Goal: Find specific page/section: Find specific page/section

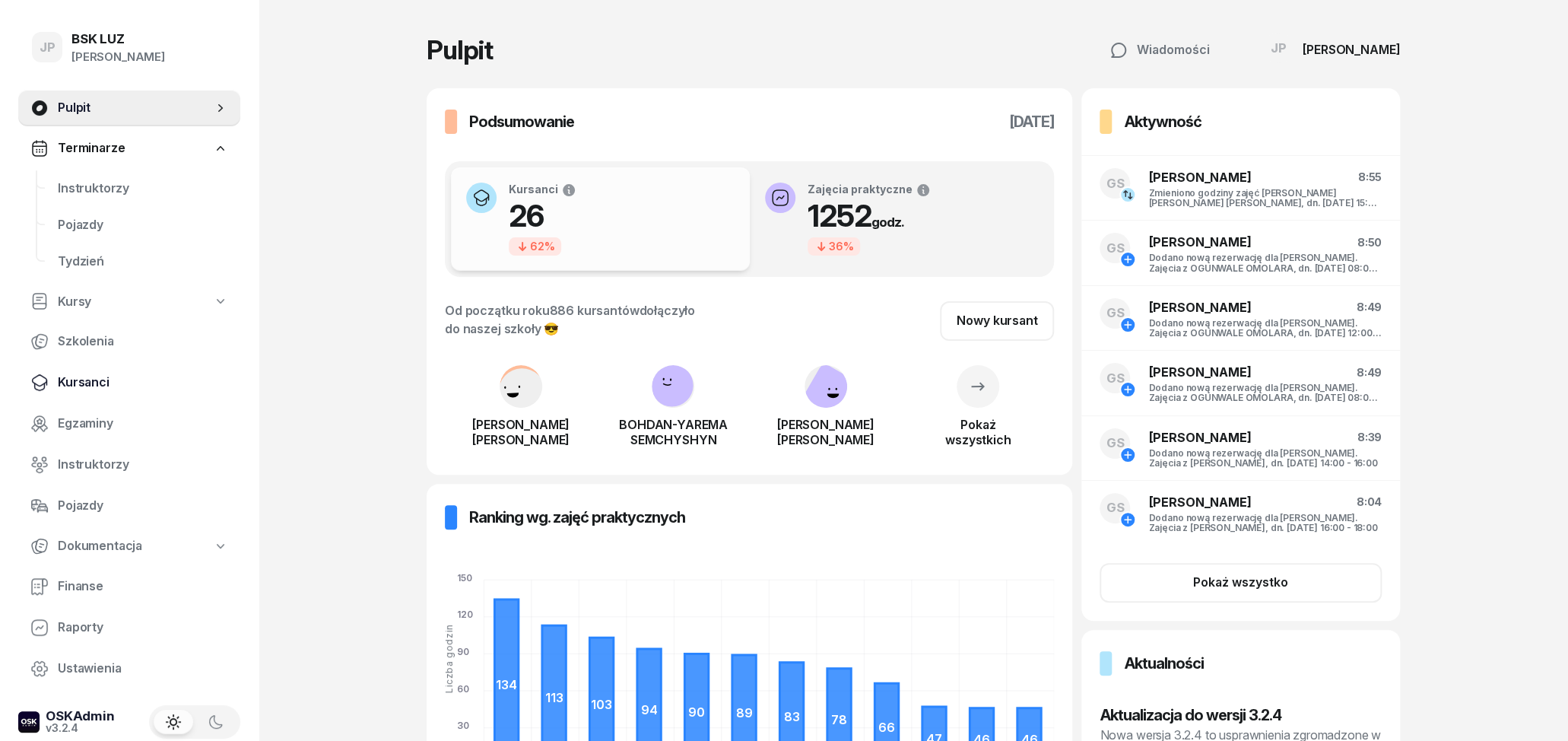
click at [88, 378] on span "Kursanci" at bounding box center [143, 382] width 171 height 20
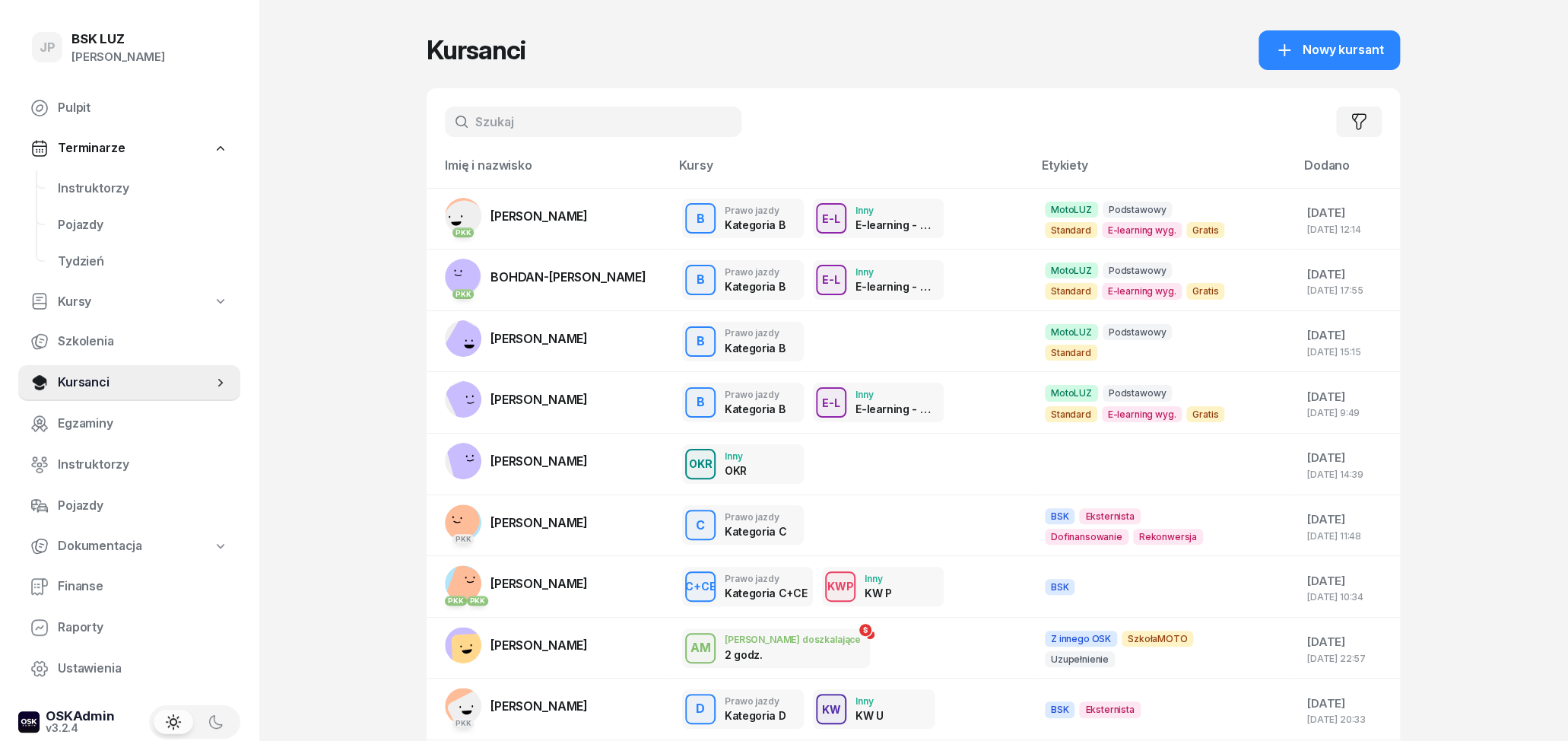
click at [497, 129] on input "text" at bounding box center [593, 121] width 296 height 30
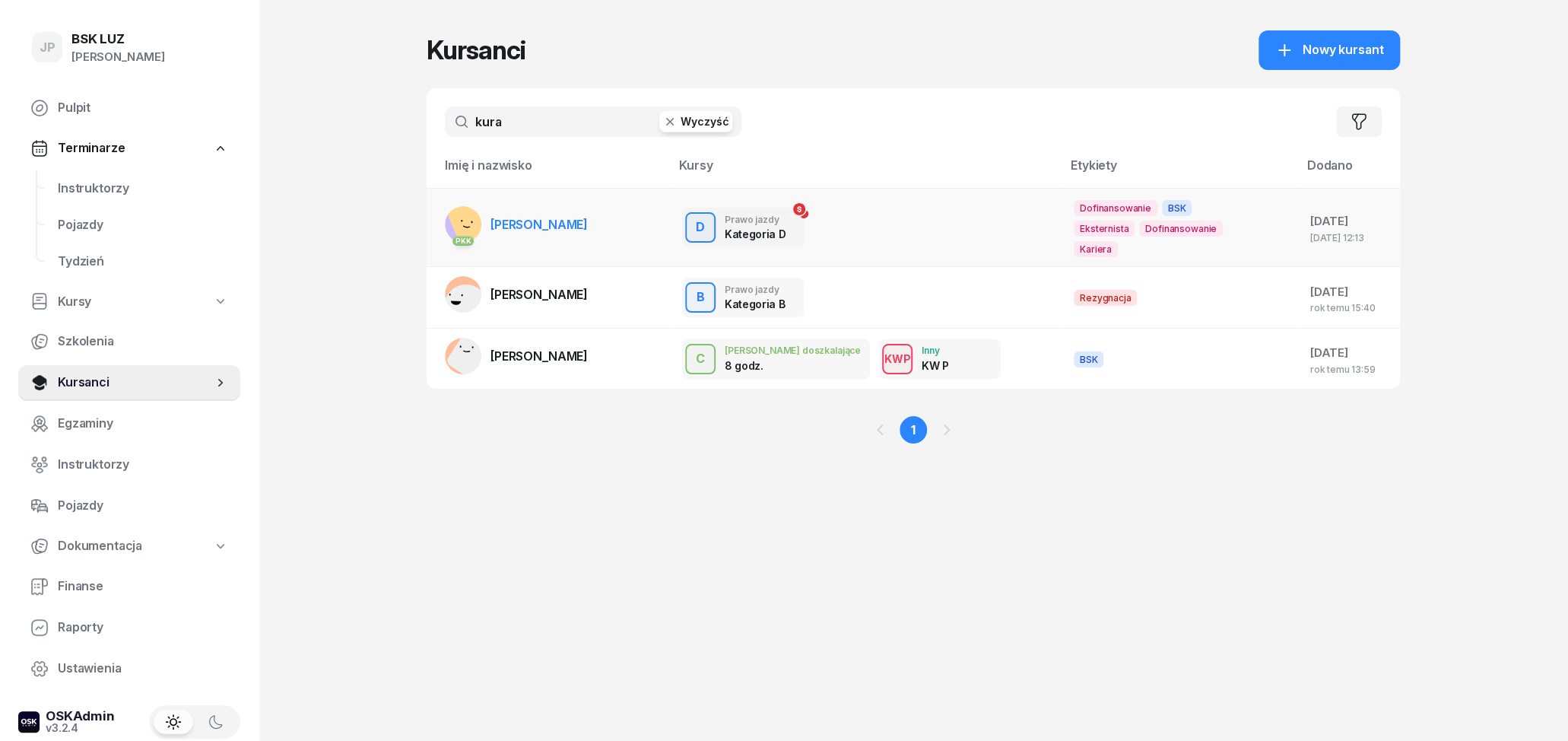
type input "kura"
click at [632, 221] on td "PKK [PERSON_NAME]" at bounding box center [548, 227] width 244 height 79
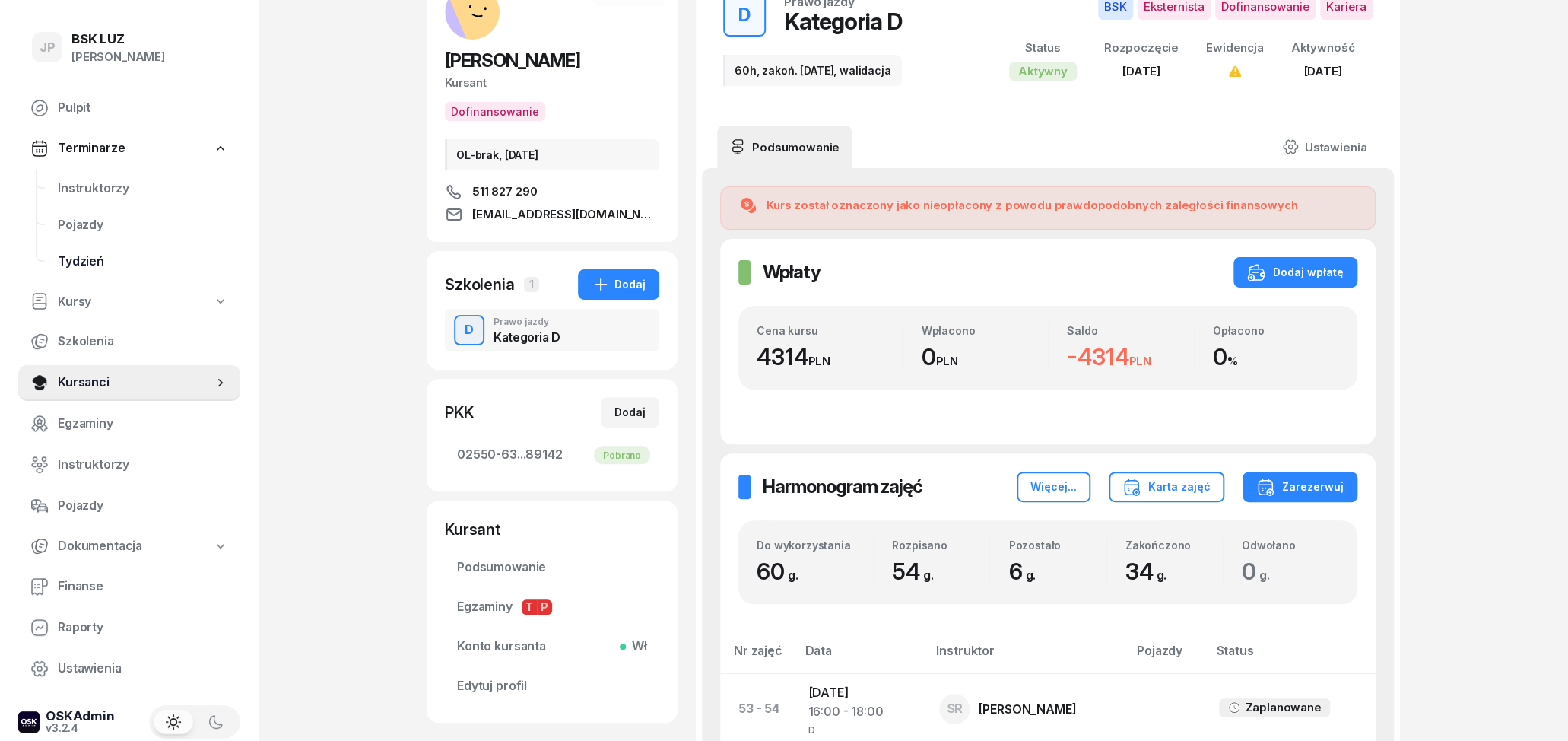
scroll to position [79, 0]
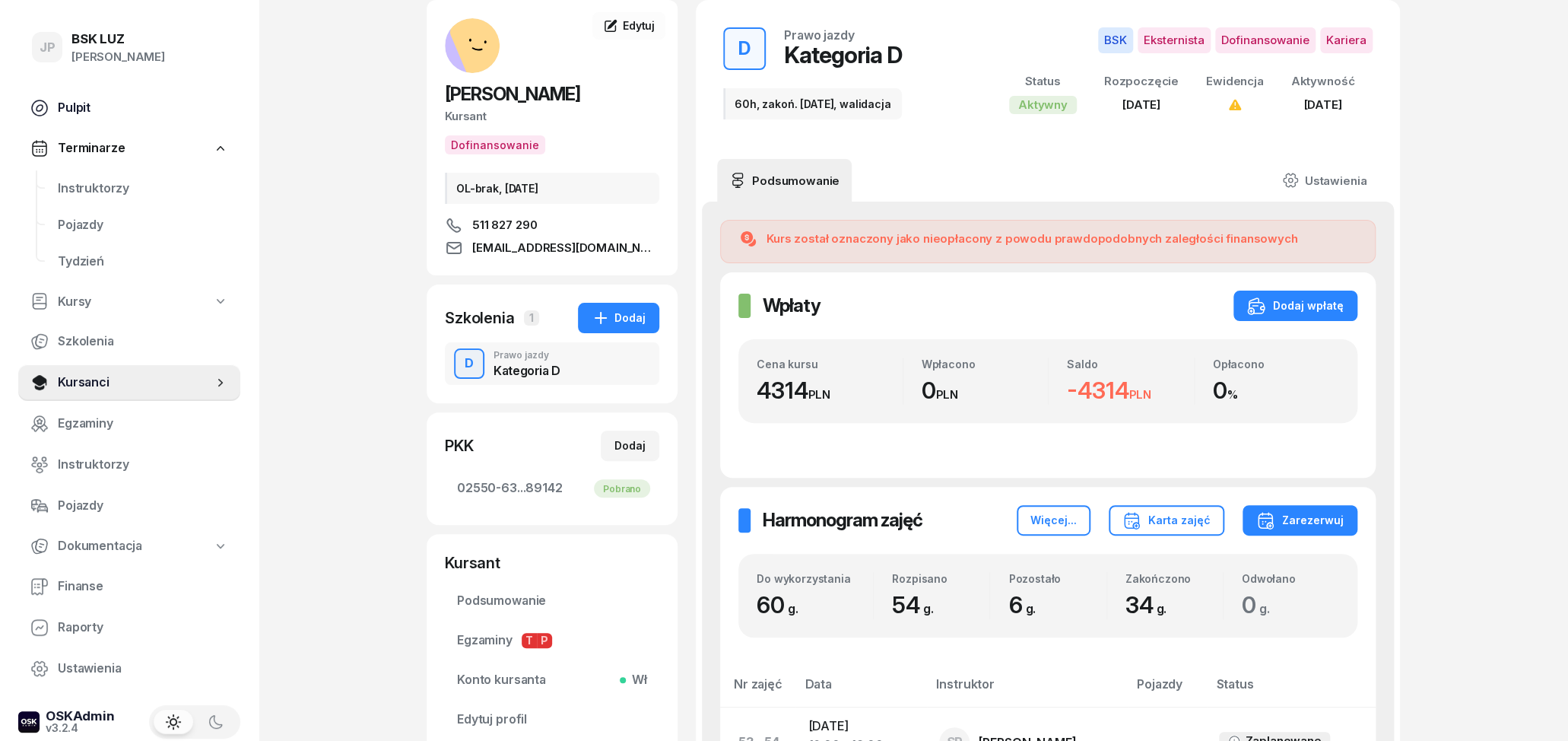
click at [83, 104] on span "Pulpit" at bounding box center [143, 108] width 171 height 20
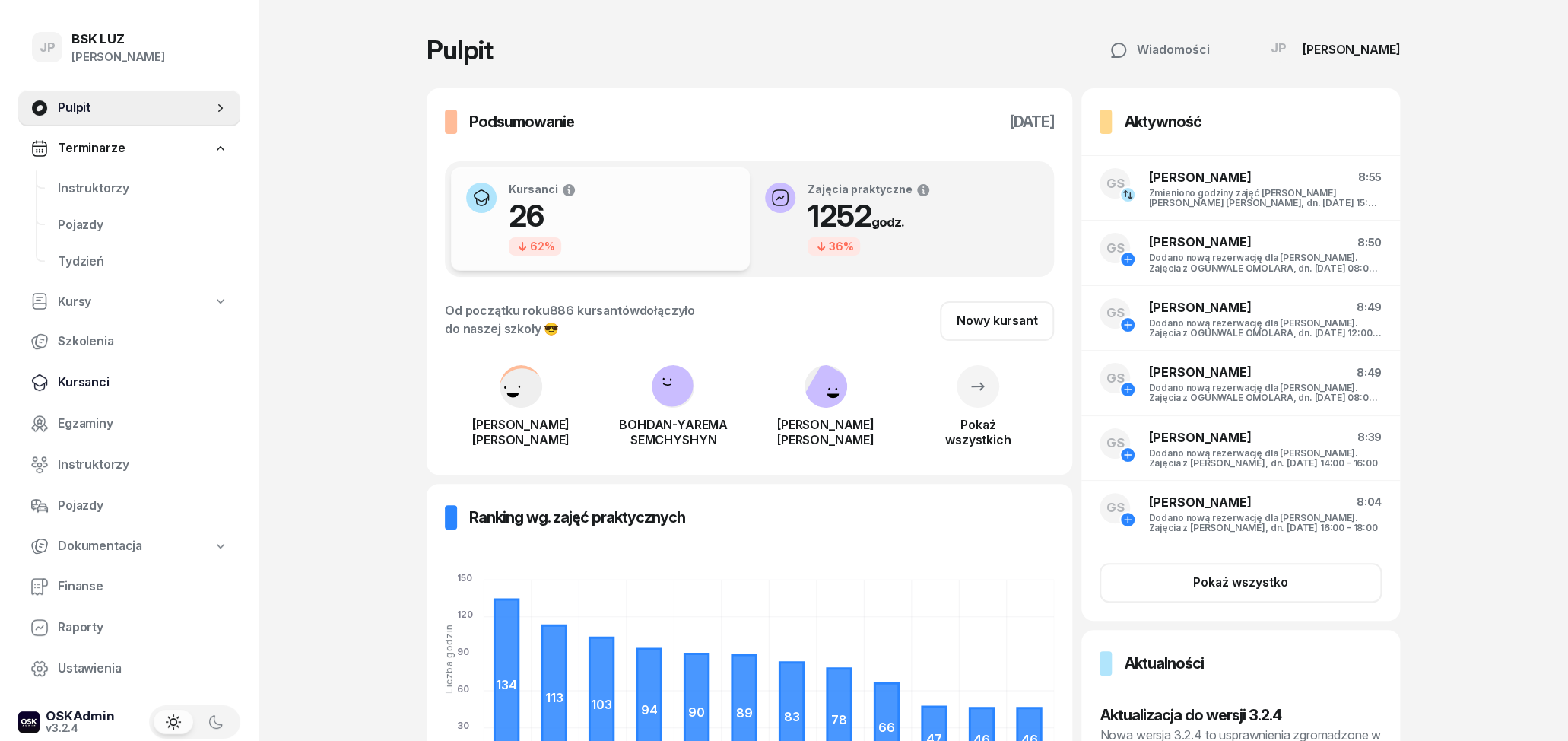
click at [171, 379] on span "Kursanci" at bounding box center [143, 382] width 171 height 20
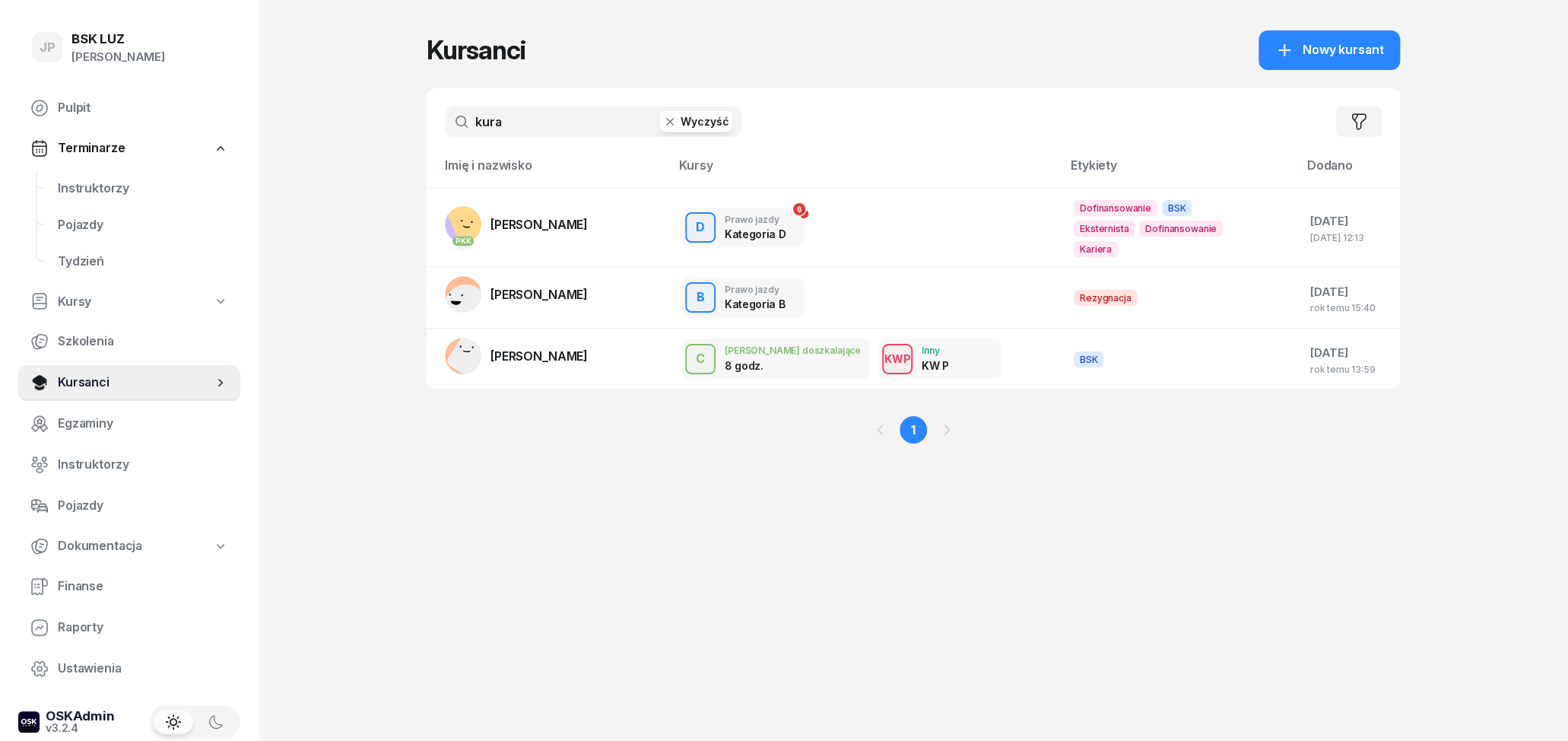
drag, startPoint x: 562, startPoint y: 129, endPoint x: 386, endPoint y: 130, distance: 176.0
click at [445, 128] on input "kura" at bounding box center [593, 121] width 296 height 30
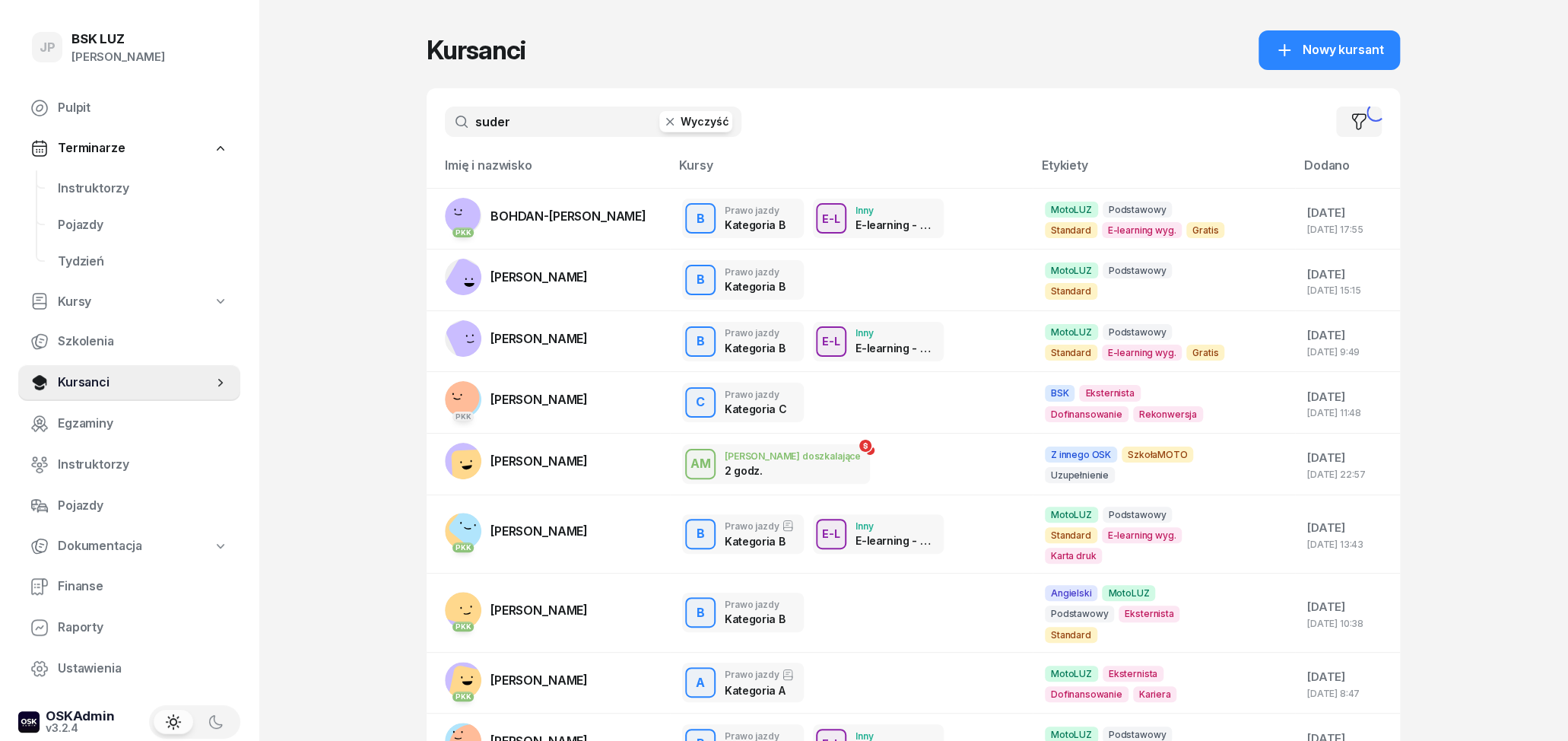
type input "suder"
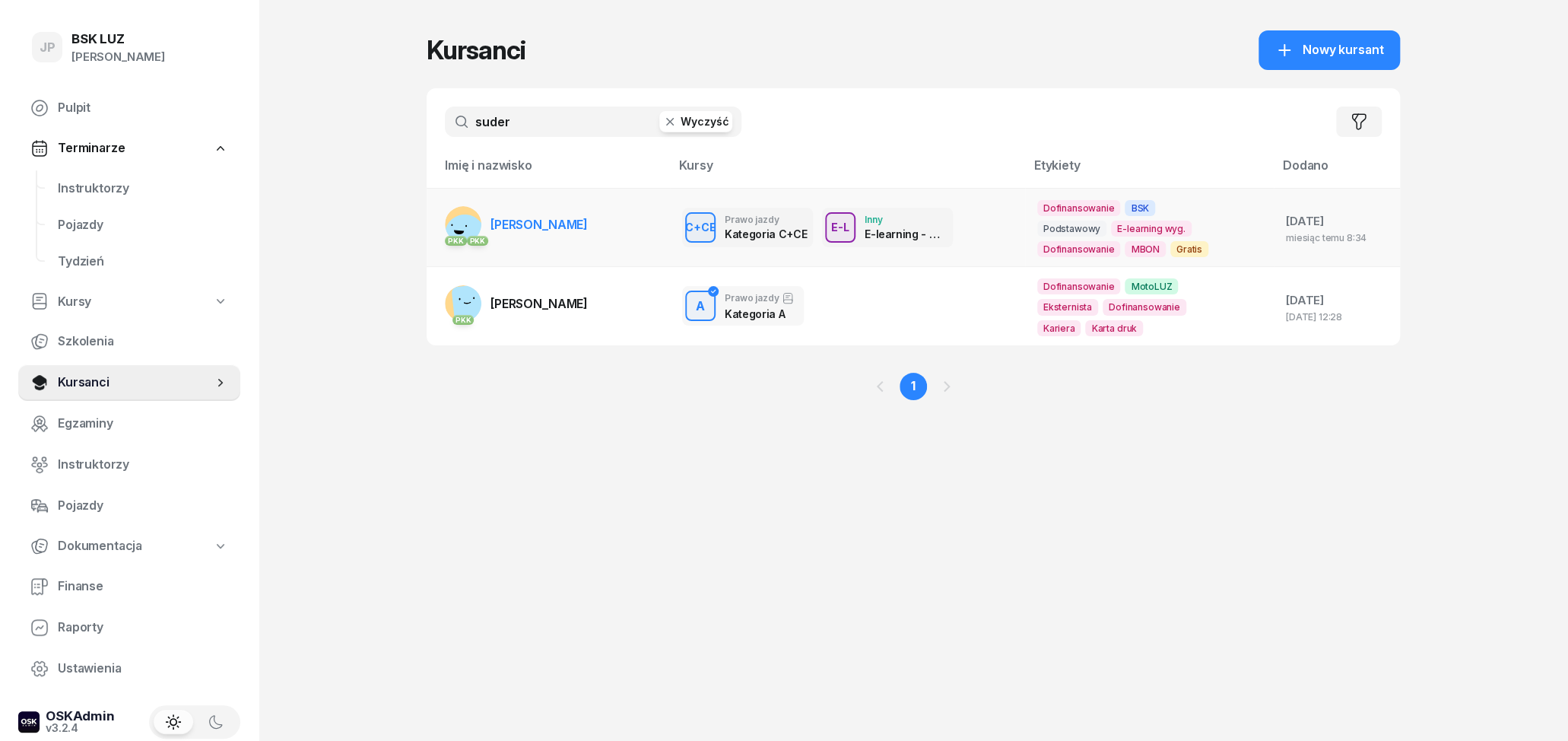
click at [542, 231] on span "[PERSON_NAME]" at bounding box center [538, 224] width 97 height 15
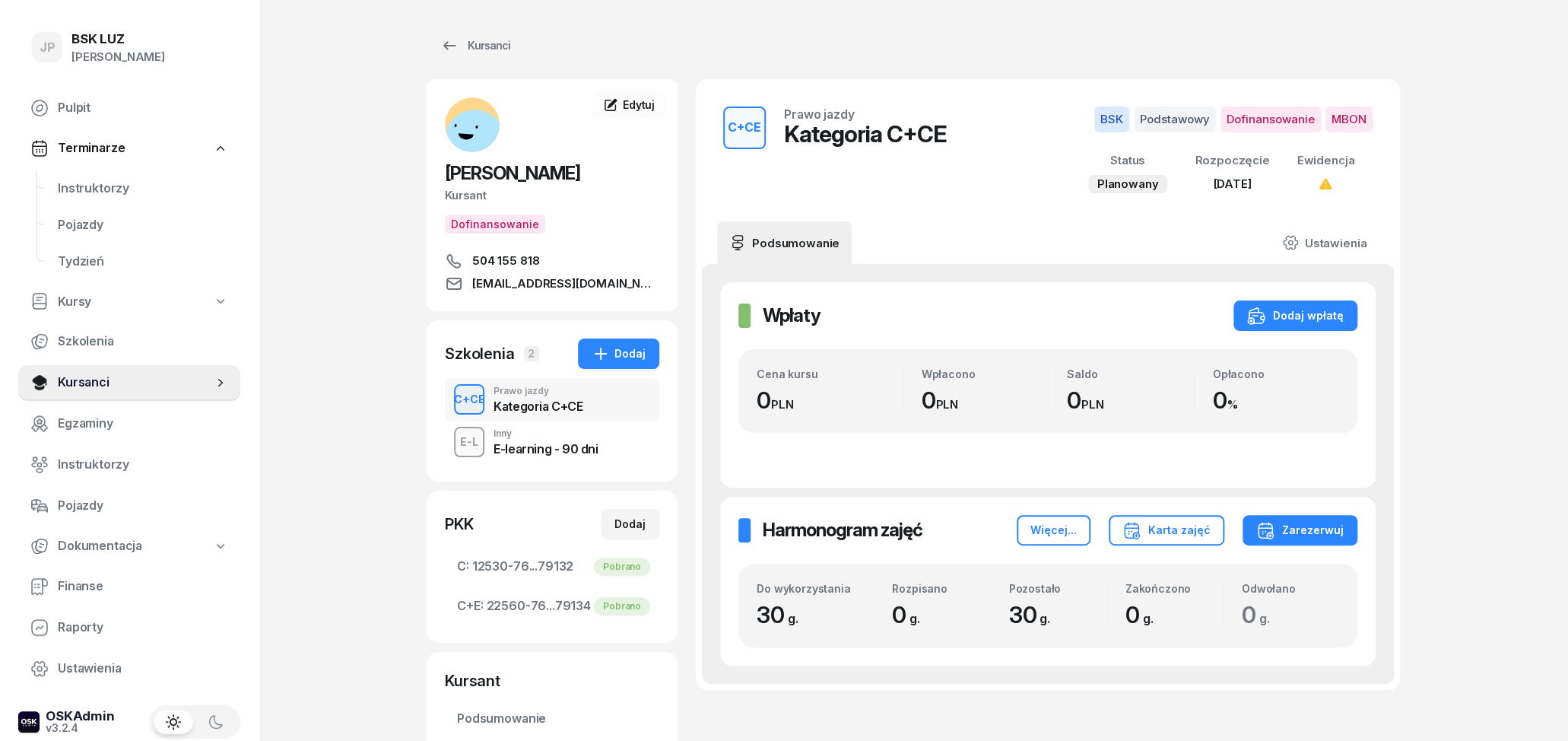
click at [553, 293] on span "[EMAIL_ADDRESS][DOMAIN_NAME]" at bounding box center [566, 284] width 188 height 18
click at [547, 293] on span "[EMAIL_ADDRESS][DOMAIN_NAME]" at bounding box center [566, 284] width 188 height 18
click at [445, 49] on icon at bounding box center [449, 46] width 18 height 18
